Goal: Information Seeking & Learning: Learn about a topic

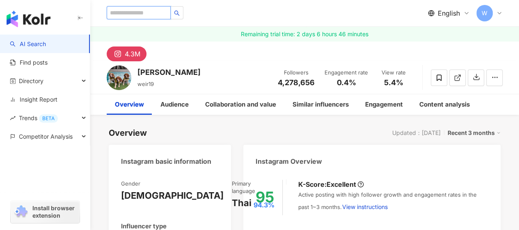
click at [131, 14] on input "search" at bounding box center [139, 12] width 64 height 13
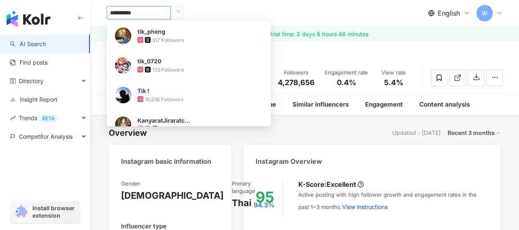
type input "**********"
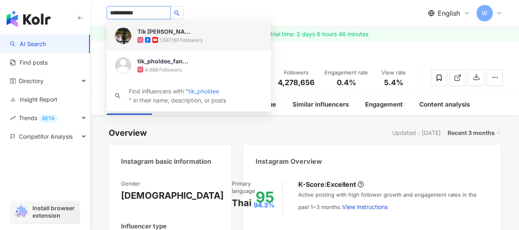
click at [124, 33] on img at bounding box center [123, 36] width 16 height 16
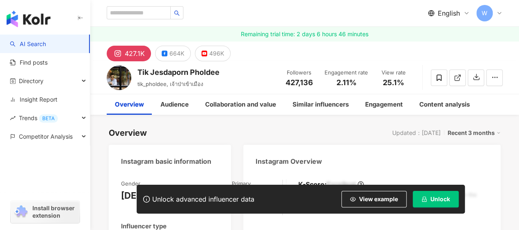
click at [436, 198] on span "Unlock" at bounding box center [441, 198] width 20 height 7
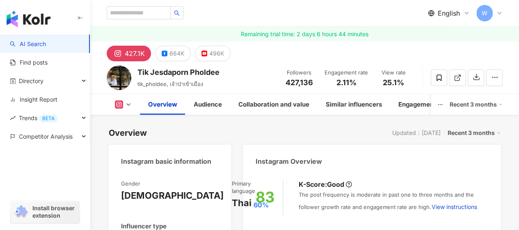
click at [355, 82] on span "2.11%" at bounding box center [347, 82] width 20 height 8
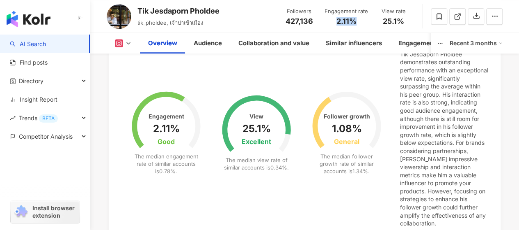
scroll to position [205, 0]
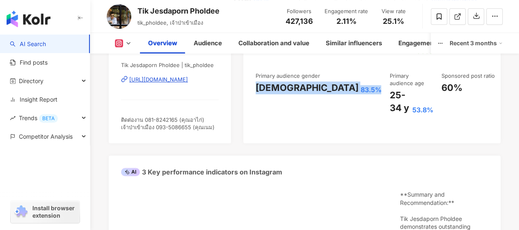
drag, startPoint x: 257, startPoint y: 98, endPoint x: 310, endPoint y: 93, distance: 53.2
click at [310, 93] on div "[DEMOGRAPHIC_DATA] 83.5%" at bounding box center [319, 87] width 126 height 13
copy div "[DEMOGRAPHIC_DATA] 83.5%"
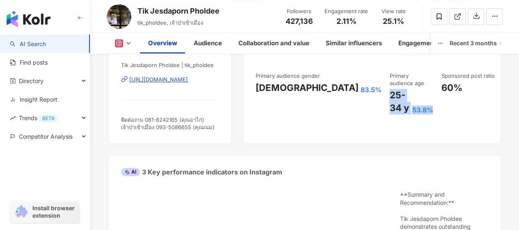
drag, startPoint x: 321, startPoint y: 94, endPoint x: 366, endPoint y: 104, distance: 45.8
click at [366, 104] on div "Followers 427,136 Engagement rate 2.11% Good View rate 25.1% Excellent Follower…" at bounding box center [372, 70] width 233 height 88
copy div "25-34 y 53.8%"
